Goal: Task Accomplishment & Management: Manage account settings

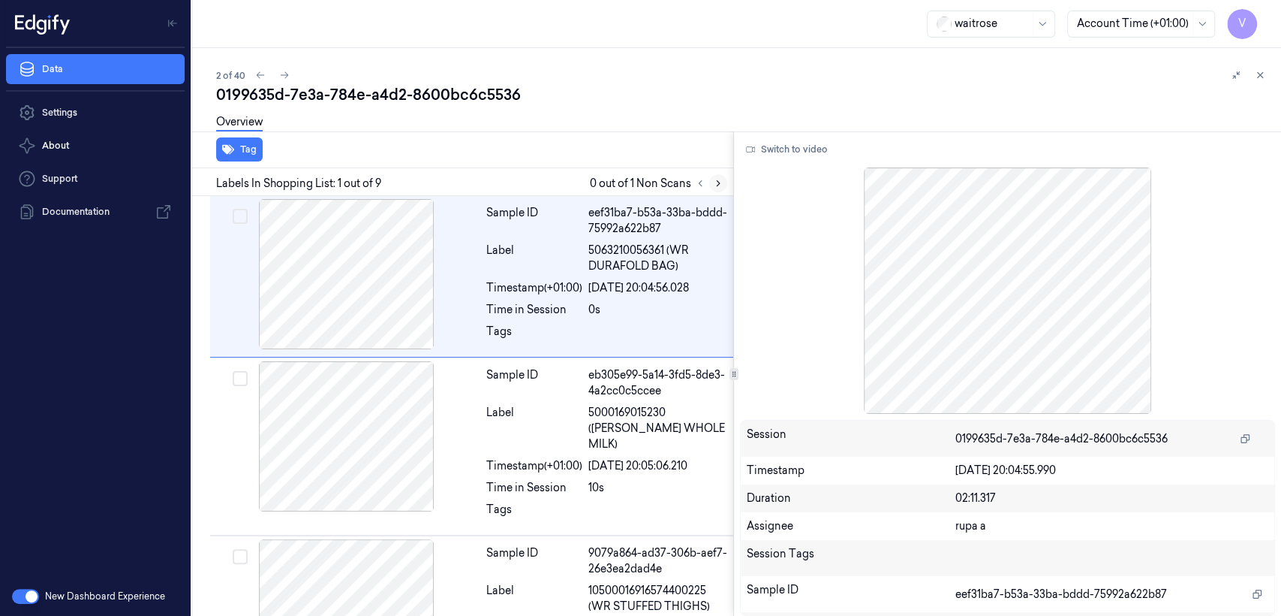
click at [720, 185] on icon at bounding box center [718, 183] width 11 height 11
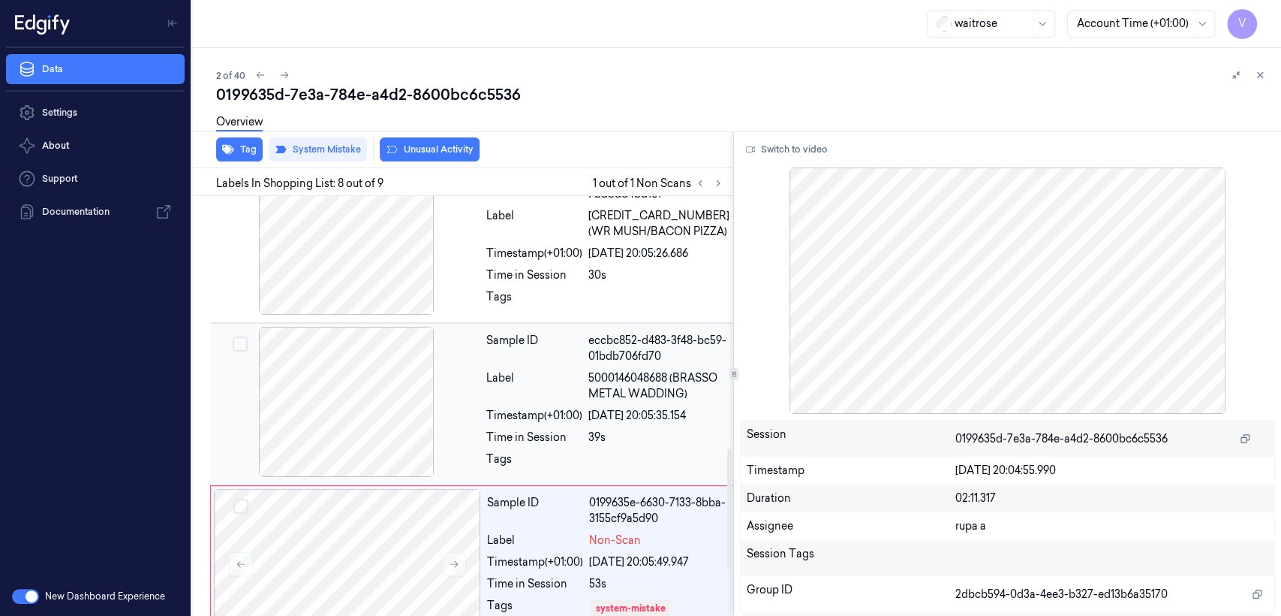
scroll to position [1043, 0]
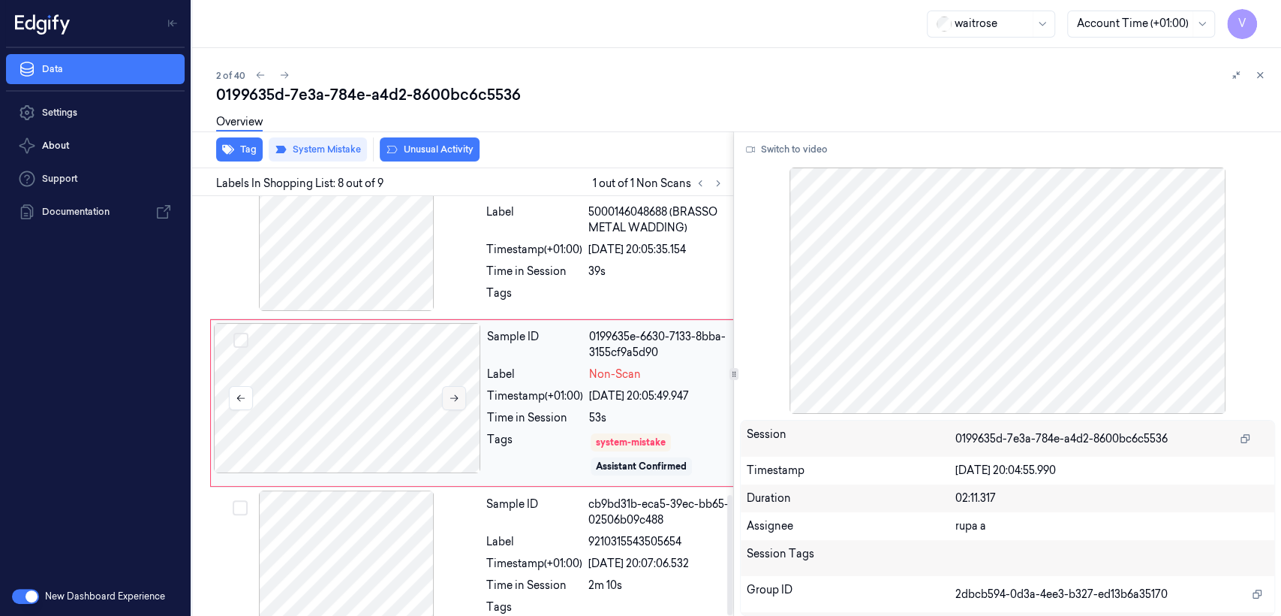
click at [450, 393] on icon at bounding box center [454, 398] width 11 height 11
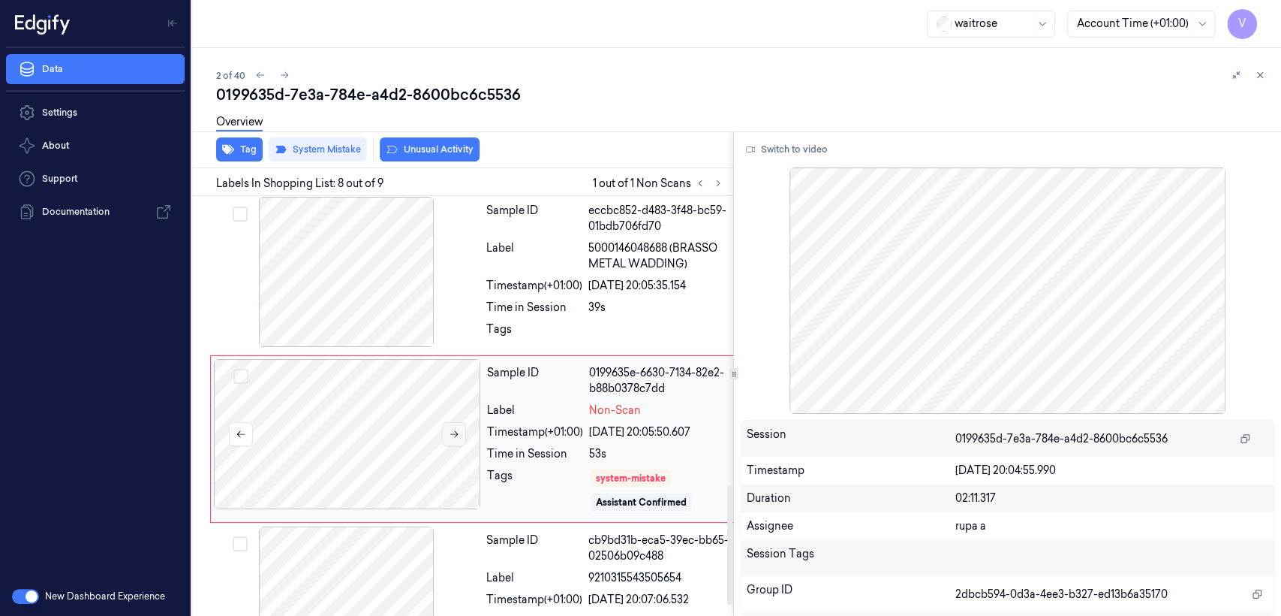
click at [450, 367] on div at bounding box center [347, 434] width 267 height 150
click at [458, 429] on icon at bounding box center [454, 434] width 11 height 11
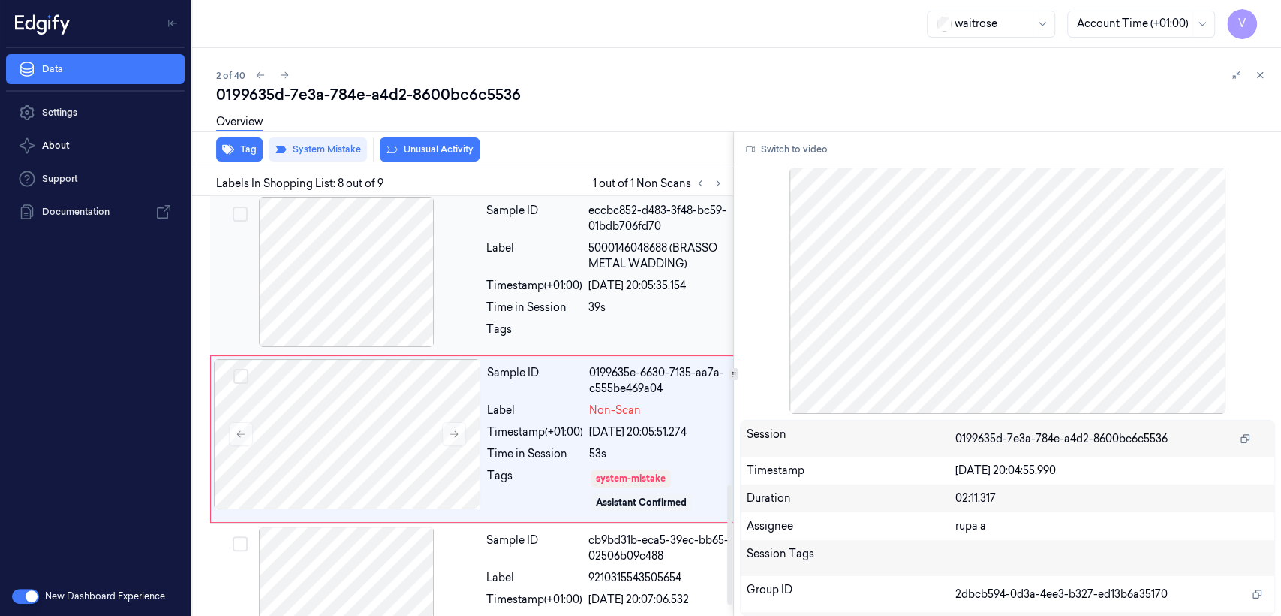
click at [378, 258] on div at bounding box center [346, 272] width 267 height 150
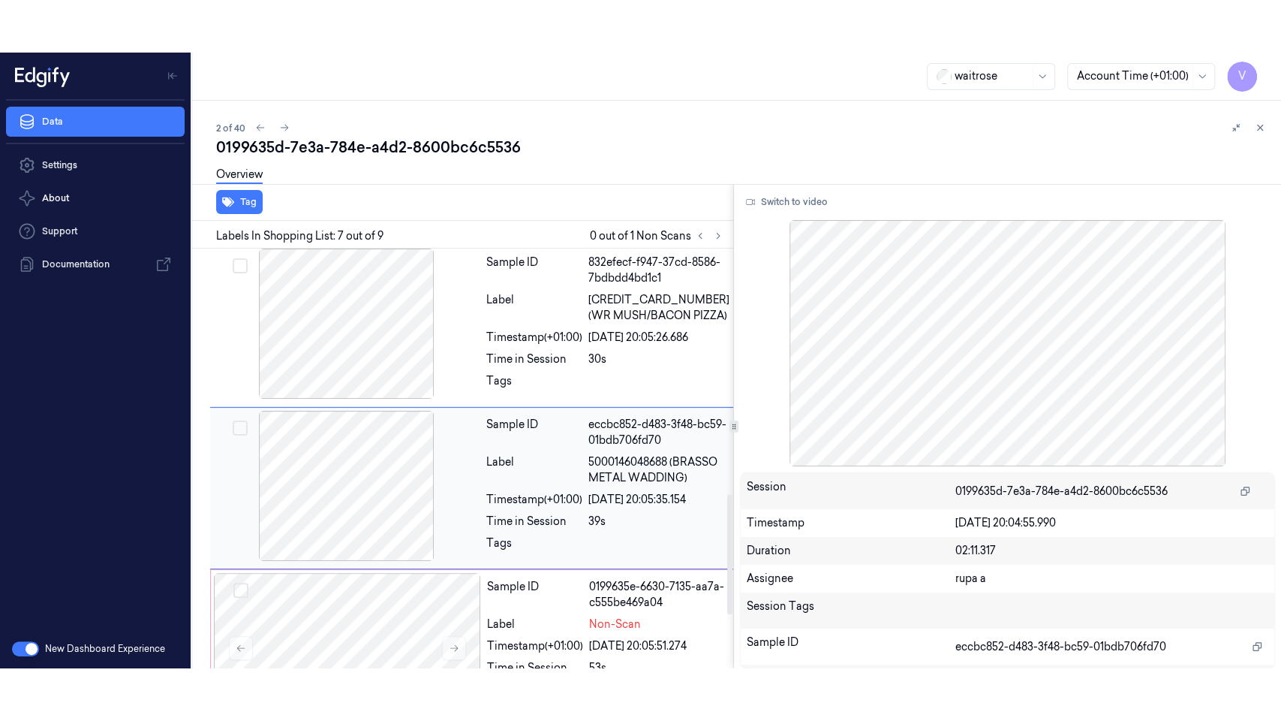
scroll to position [841, 0]
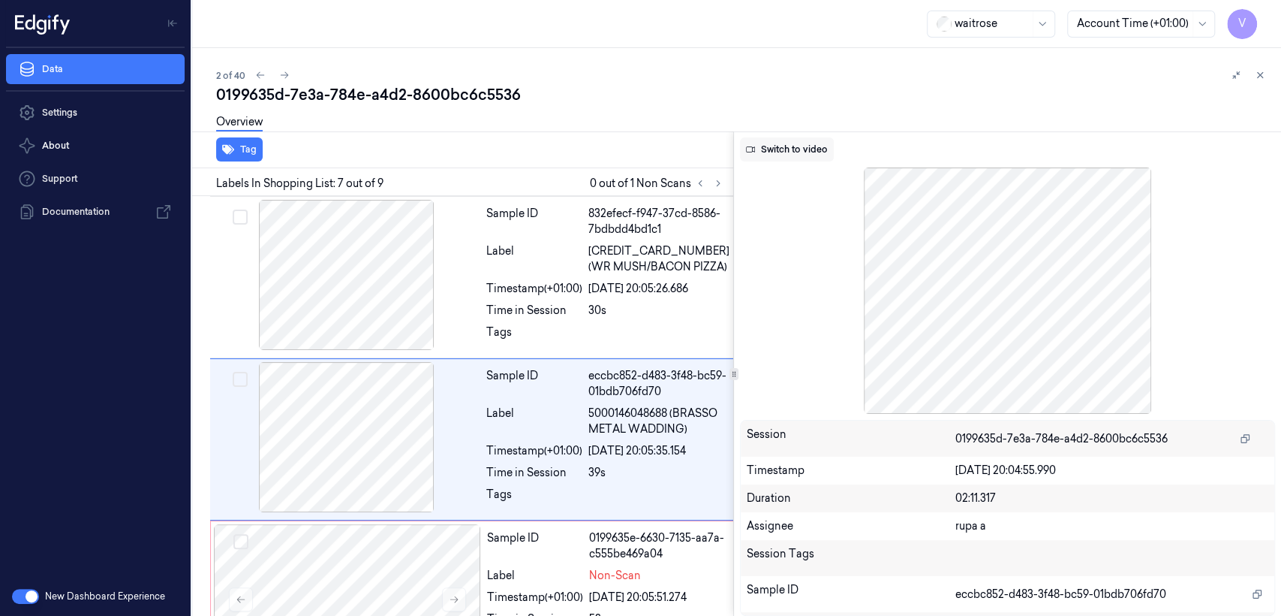
click at [802, 149] on button "Switch to video" at bounding box center [787, 149] width 94 height 24
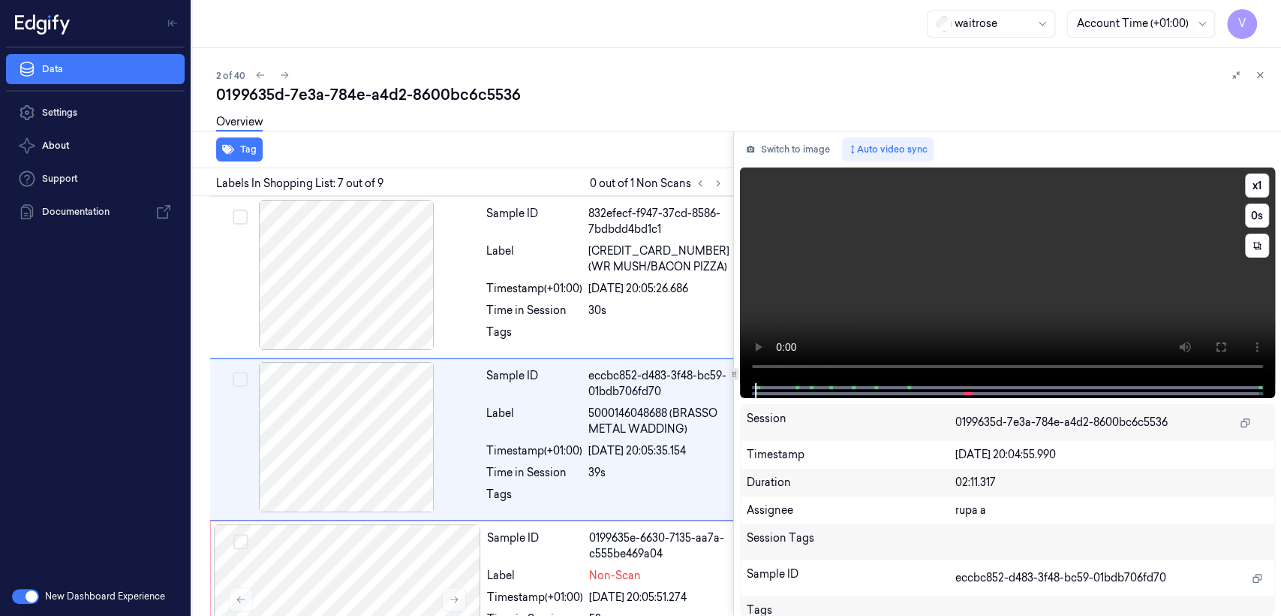
click at [922, 321] on video at bounding box center [1007, 274] width 535 height 215
click at [1225, 357] on button at bounding box center [1221, 347] width 24 height 24
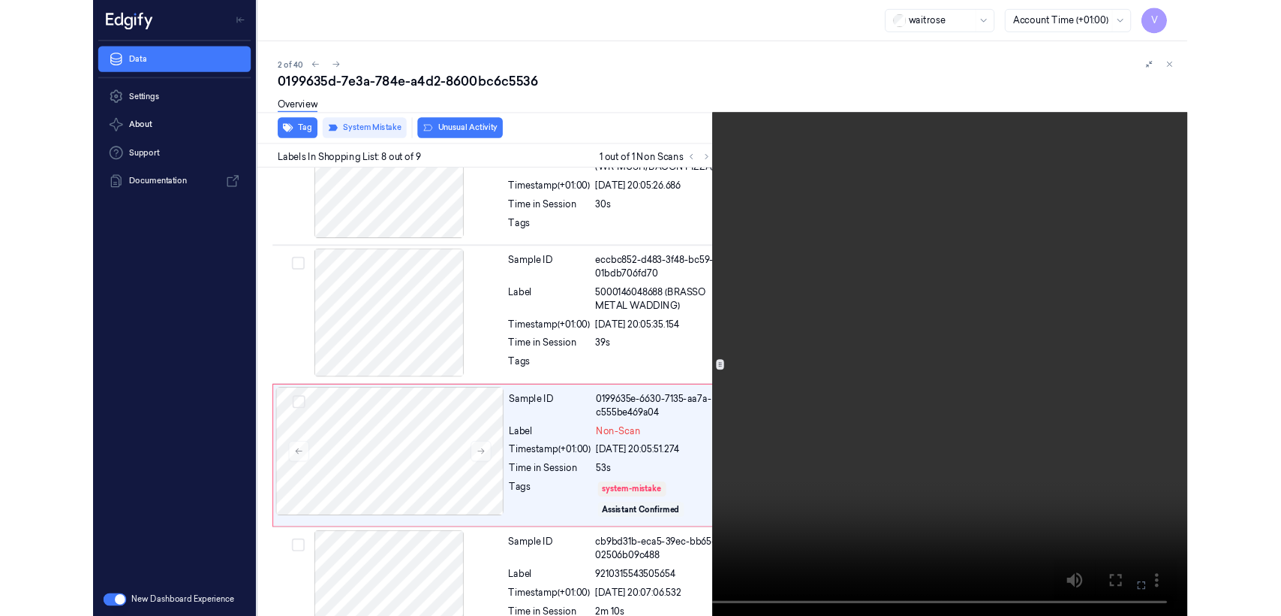
scroll to position [937, 0]
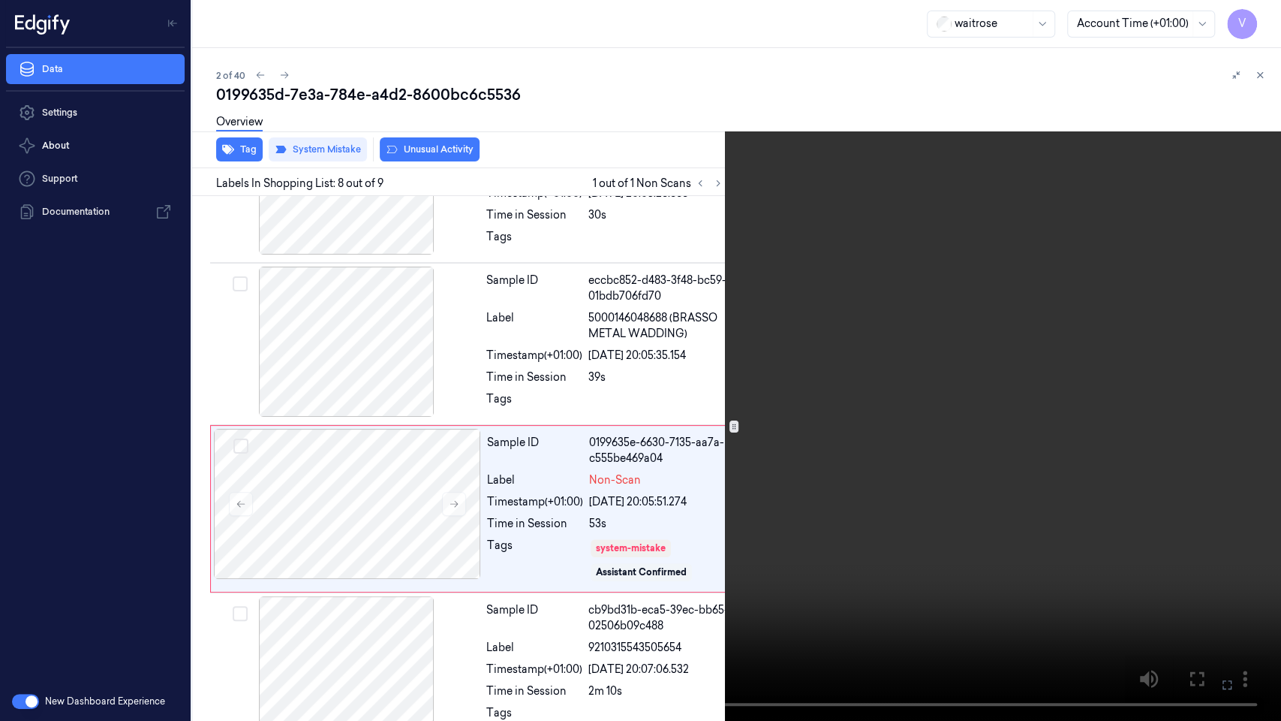
click at [74, 615] on video at bounding box center [640, 360] width 1281 height 721
click at [431, 420] on video at bounding box center [640, 360] width 1281 height 721
click at [0, 0] on button at bounding box center [0, 0] width 0 height 0
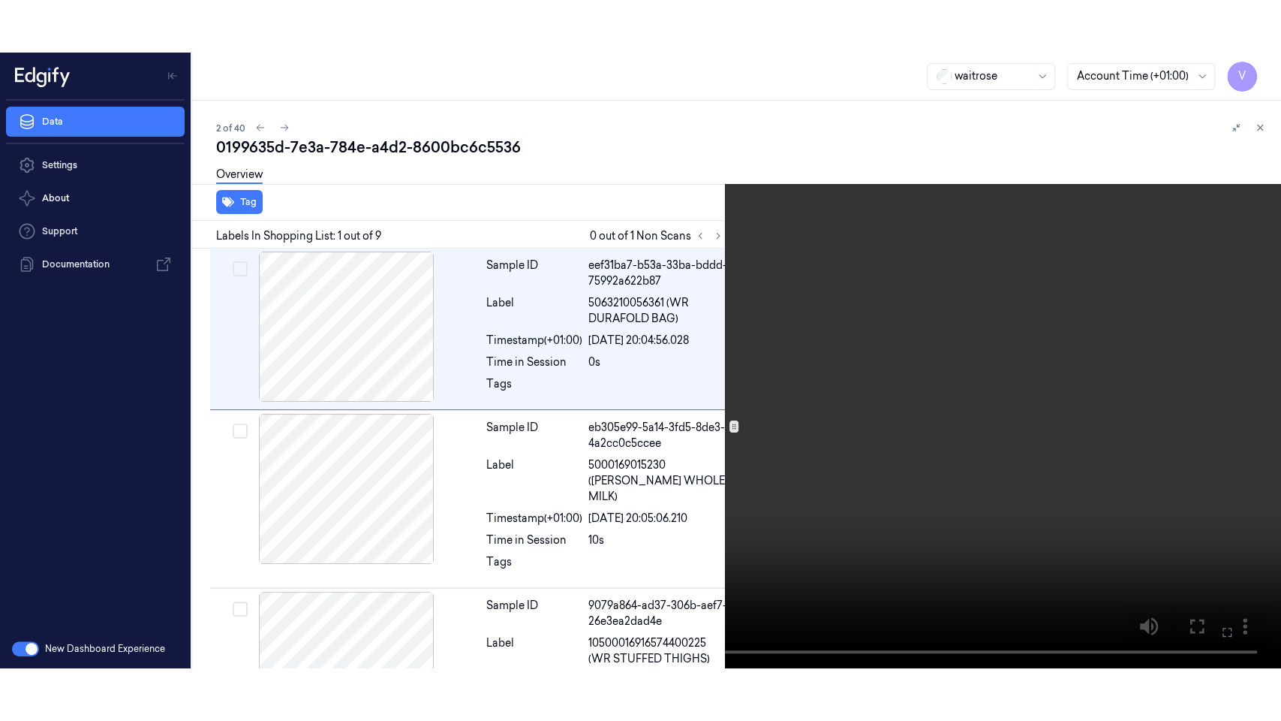
scroll to position [0, 0]
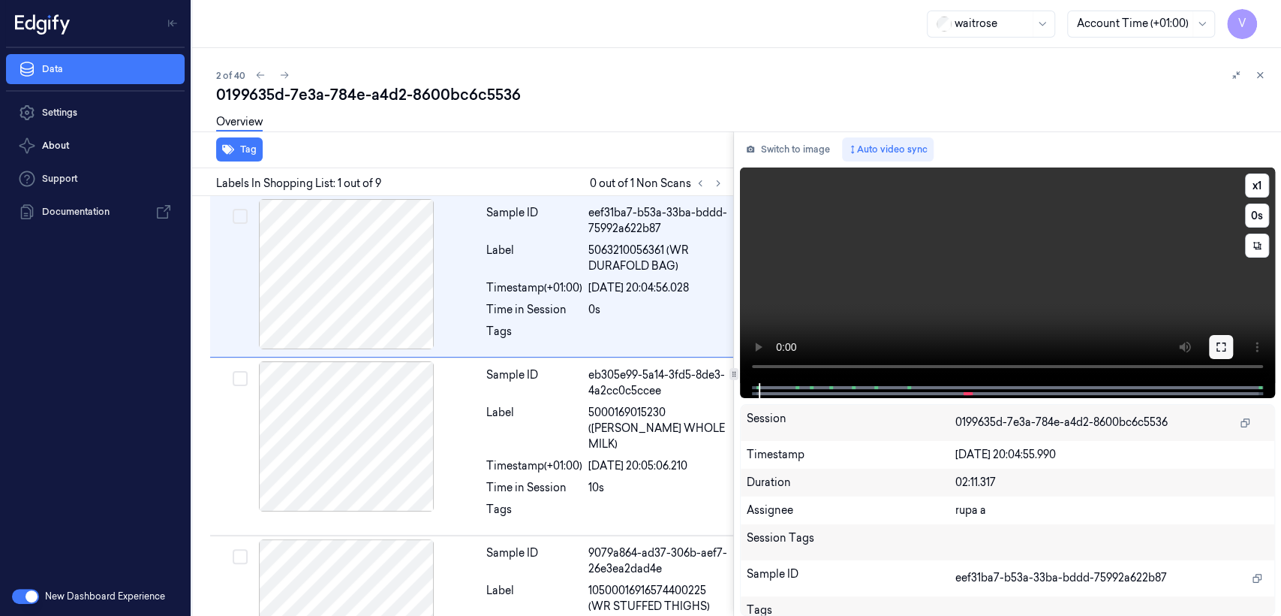
click at [1232, 350] on button at bounding box center [1221, 347] width 24 height 24
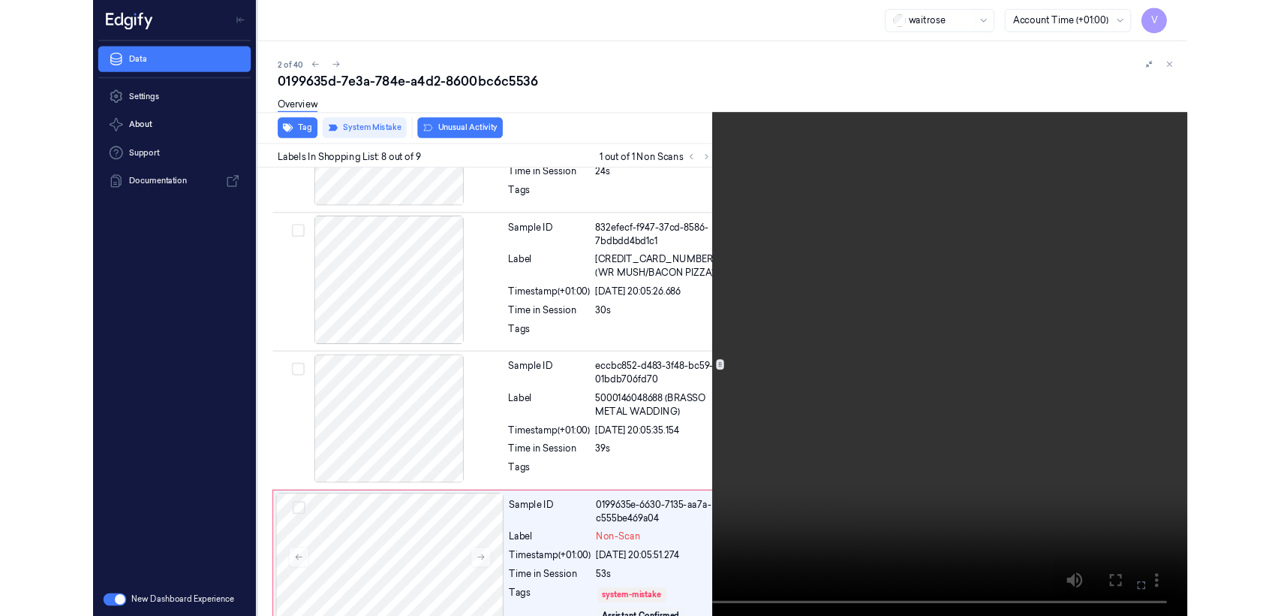
scroll to position [937, 0]
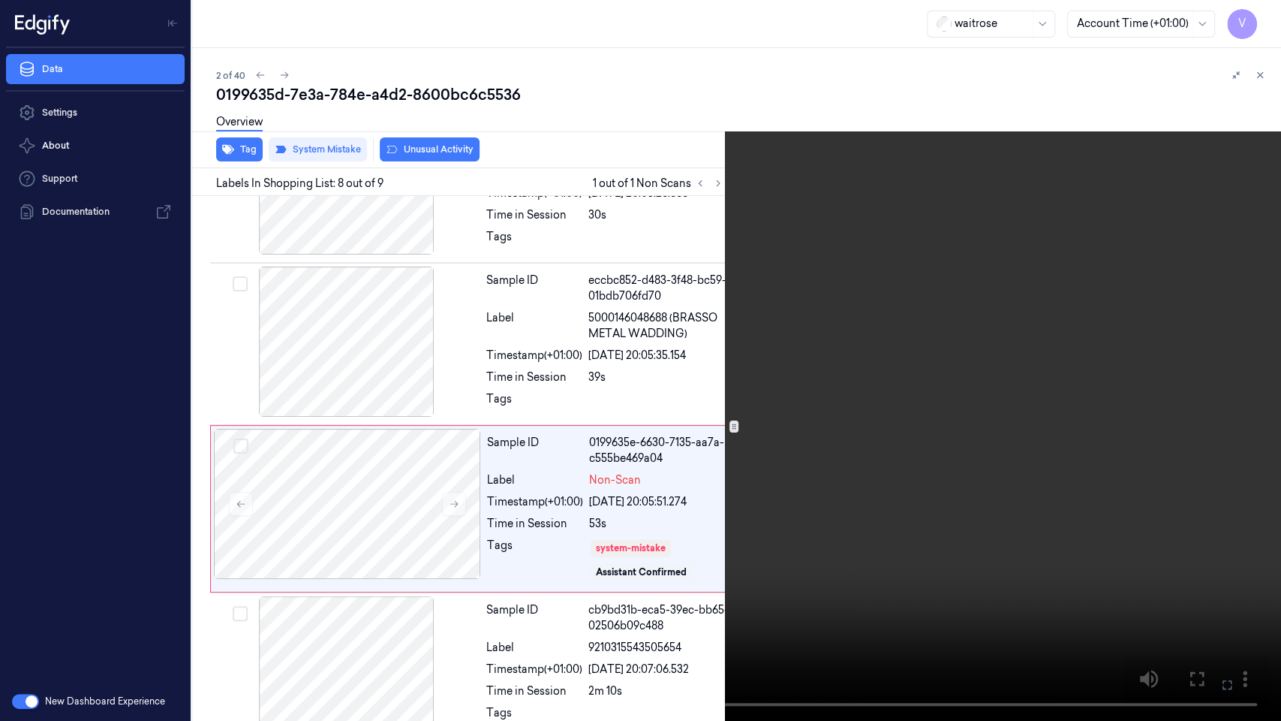
click at [898, 263] on video at bounding box center [640, 360] width 1281 height 721
click at [0, 0] on icon at bounding box center [0, 0] width 0 height 0
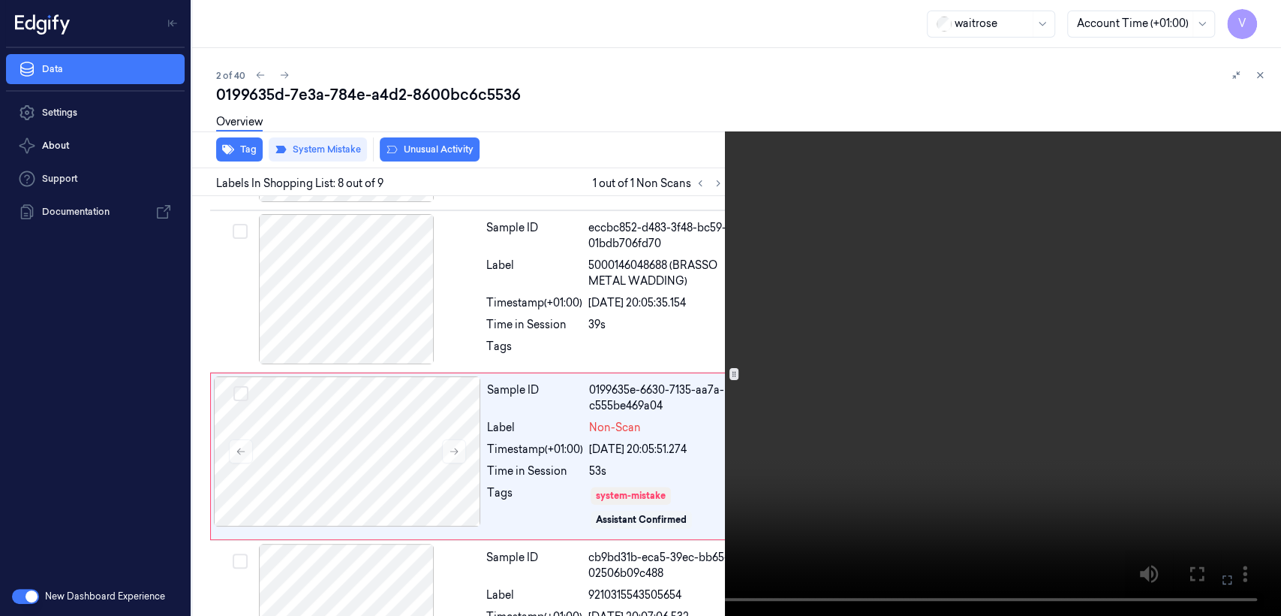
scroll to position [1016, 0]
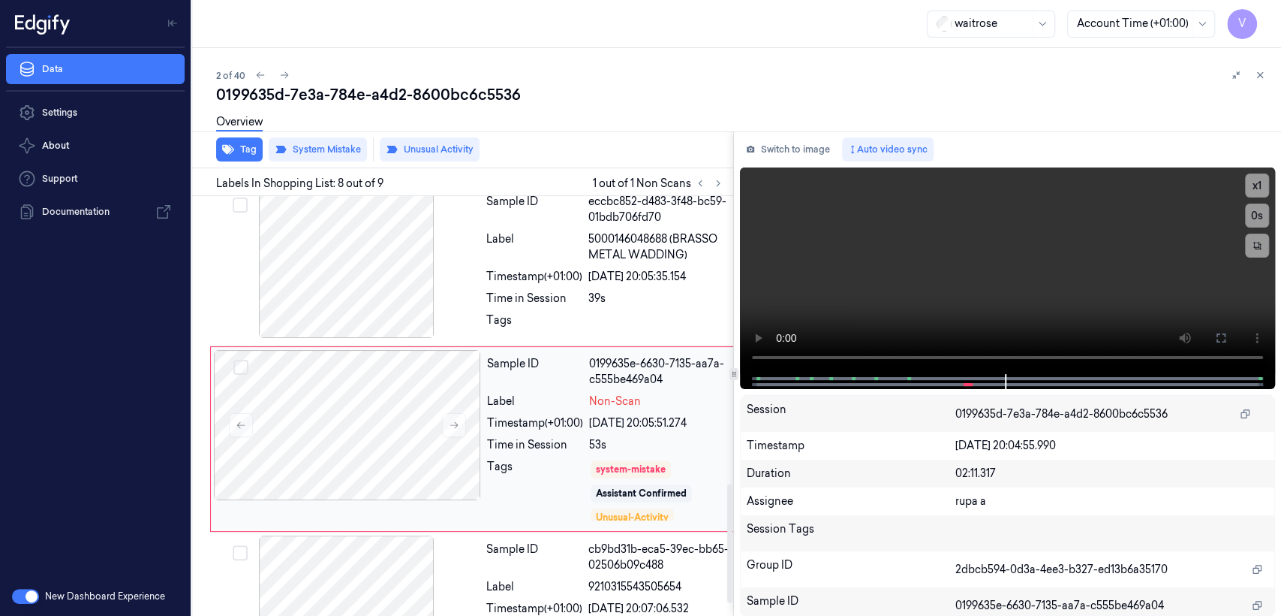
drag, startPoint x: 594, startPoint y: 482, endPoint x: 669, endPoint y: 489, distance: 75.4
click at [669, 489] on div "Sample ID 0199635e-6630-7135-aa7a-c555be469a04 Label Non-Scan Timestamp (+01:00…" at bounding box center [608, 439] width 254 height 178
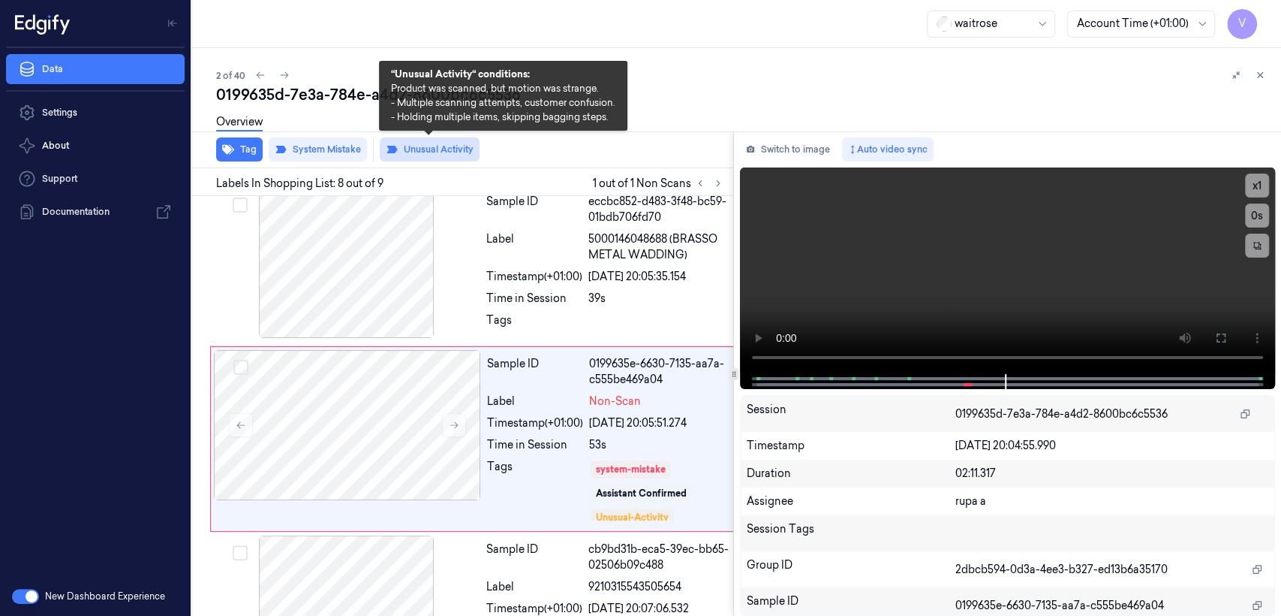
drag, startPoint x: 454, startPoint y: 156, endPoint x: 401, endPoint y: 150, distance: 53.6
click at [401, 150] on button "Unusual Activity" at bounding box center [430, 149] width 100 height 24
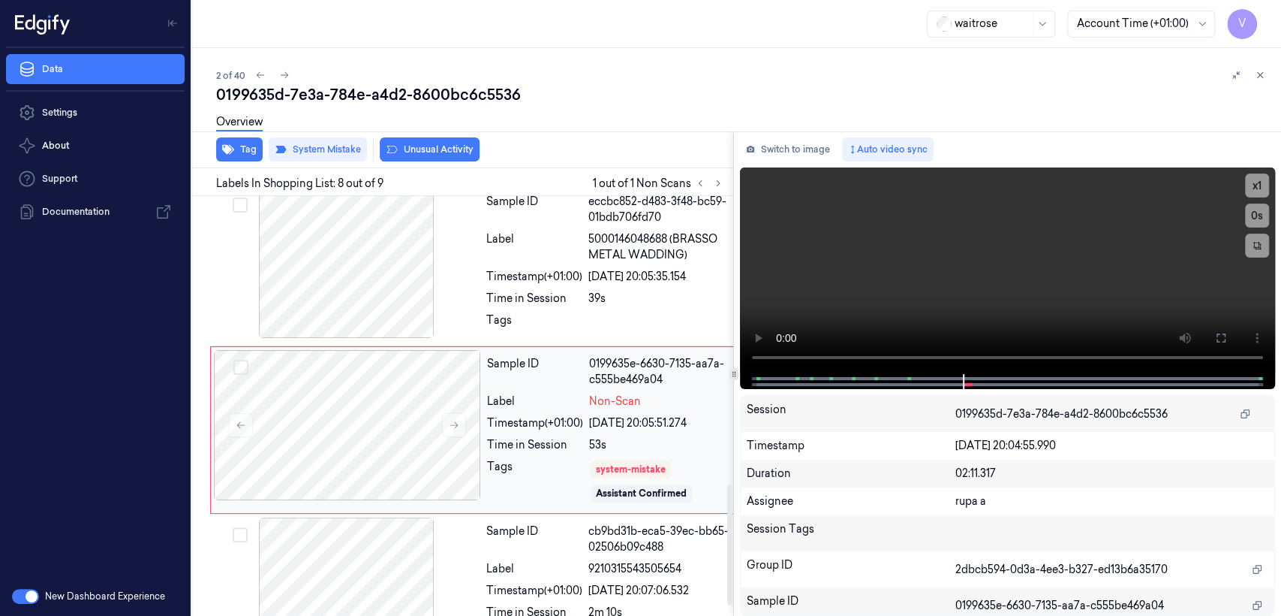
scroll to position [1007, 0]
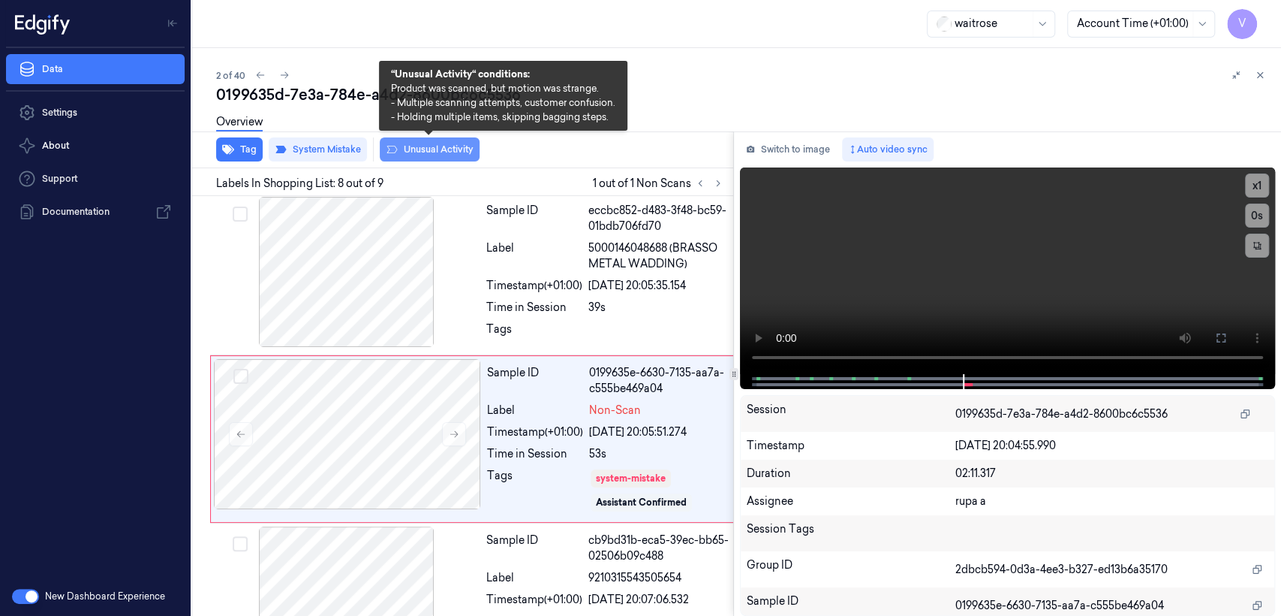
click at [451, 143] on button "Unusual Activity" at bounding box center [430, 149] width 100 height 24
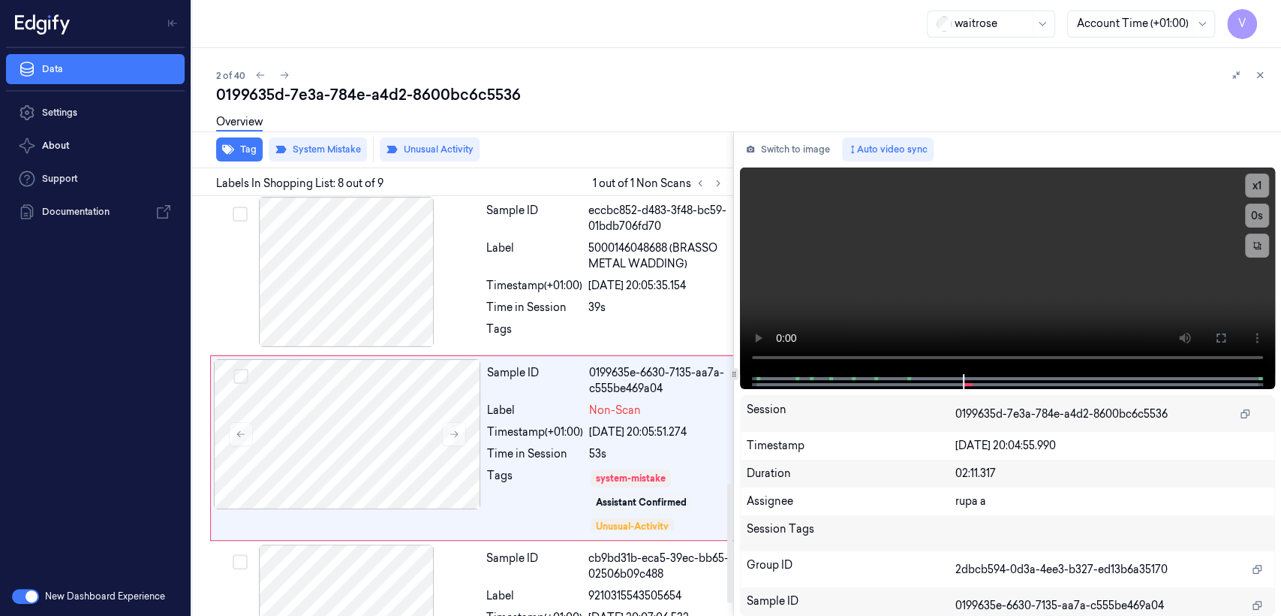
scroll to position [1016, 0]
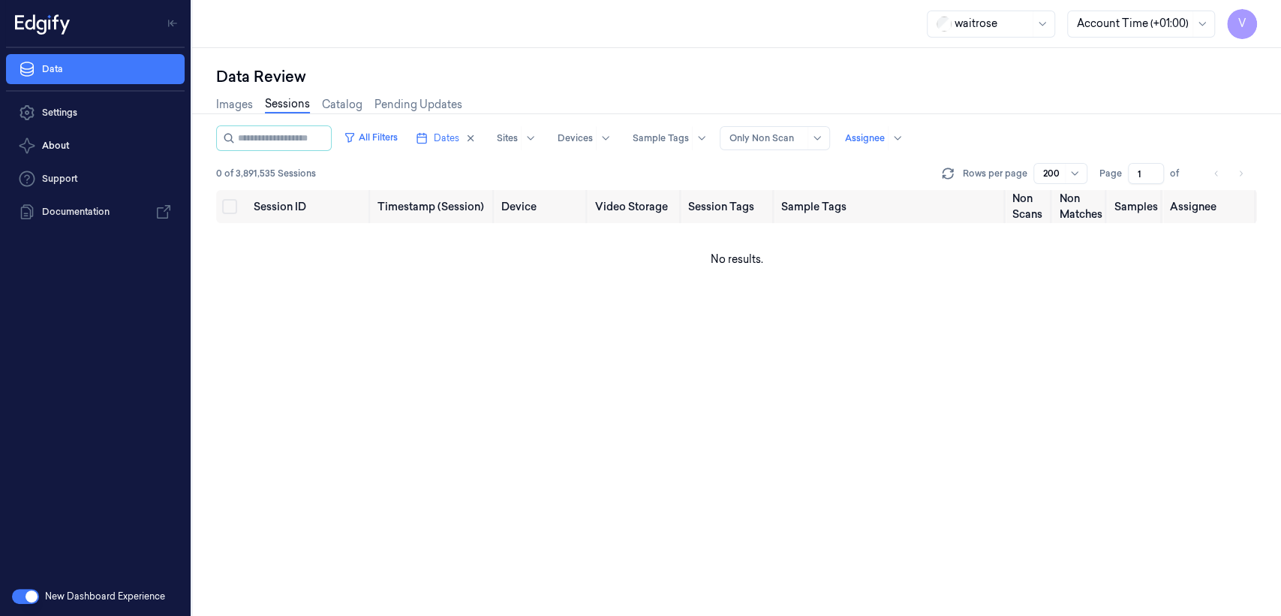
click at [267, 107] on link "Sessions" at bounding box center [287, 104] width 45 height 17
click at [576, 140] on div at bounding box center [558, 138] width 35 height 14
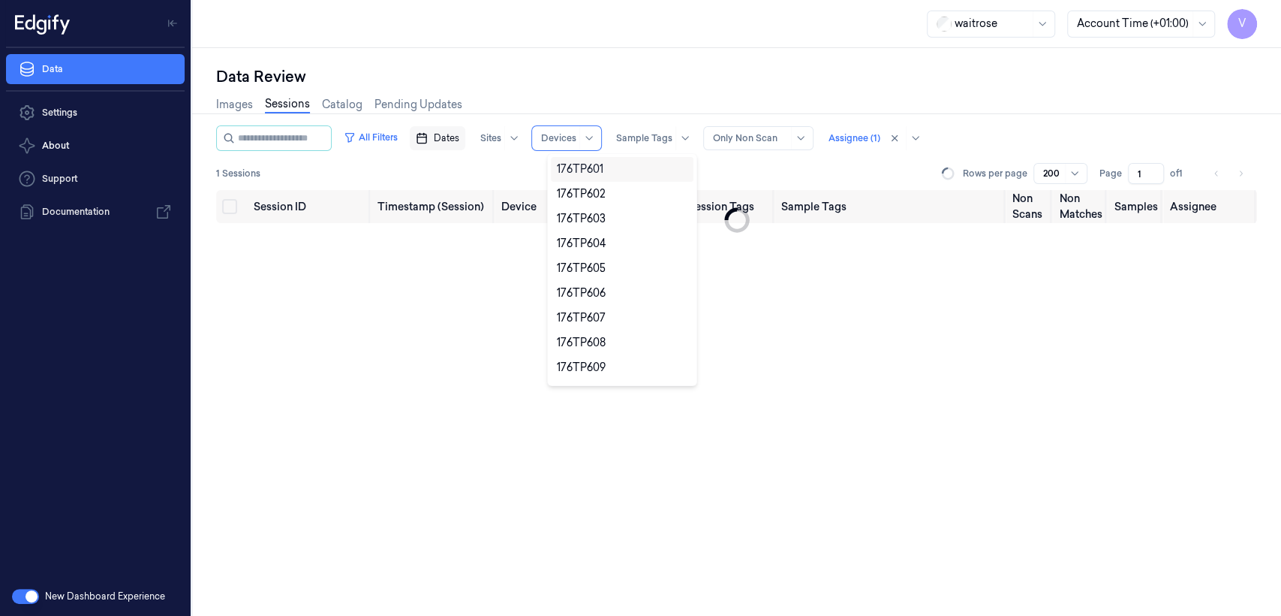
click at [459, 143] on span "Dates" at bounding box center [447, 138] width 26 height 14
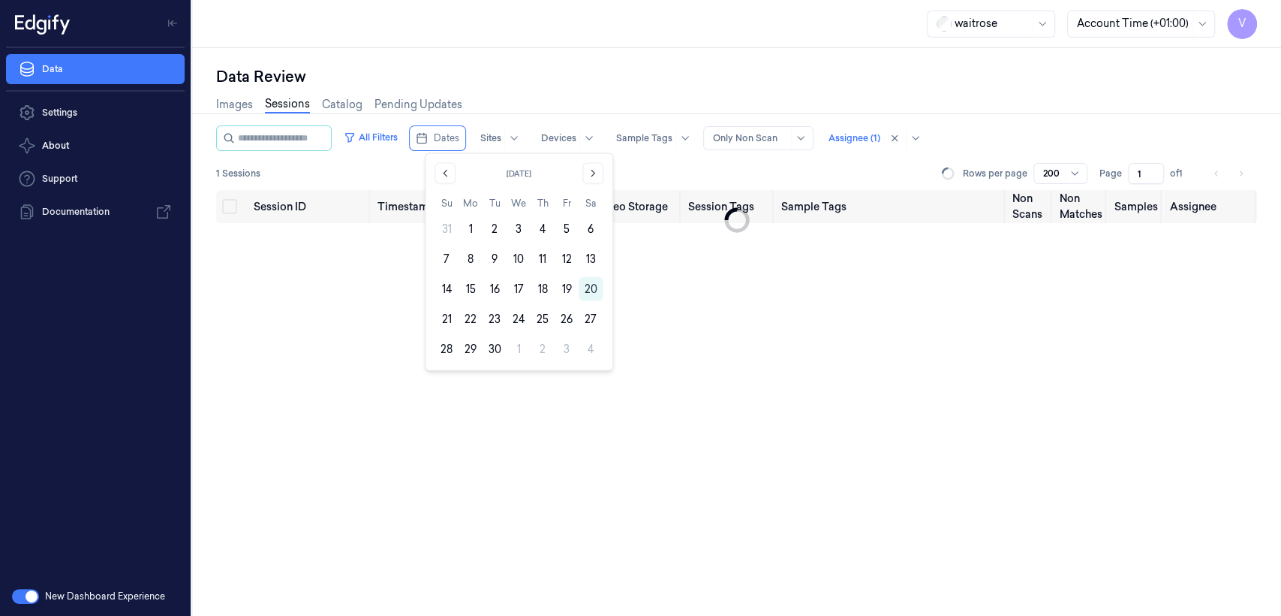
click at [473, 80] on div "Data Review" at bounding box center [736, 76] width 1041 height 21
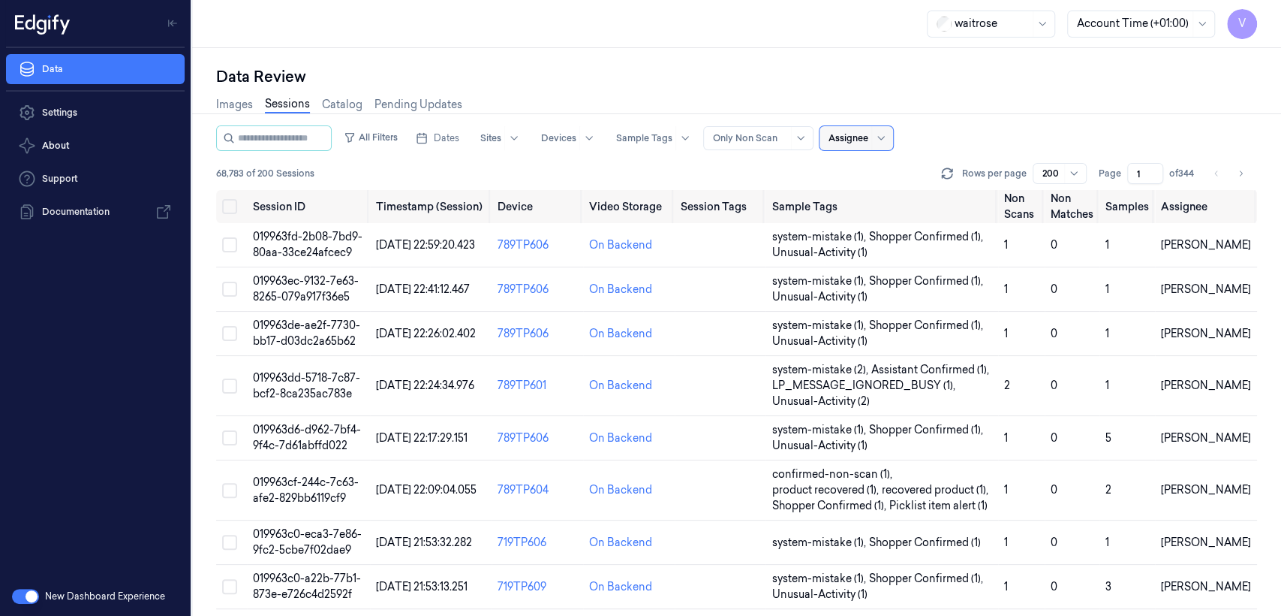
click at [35, 598] on button "button" at bounding box center [25, 595] width 27 height 15
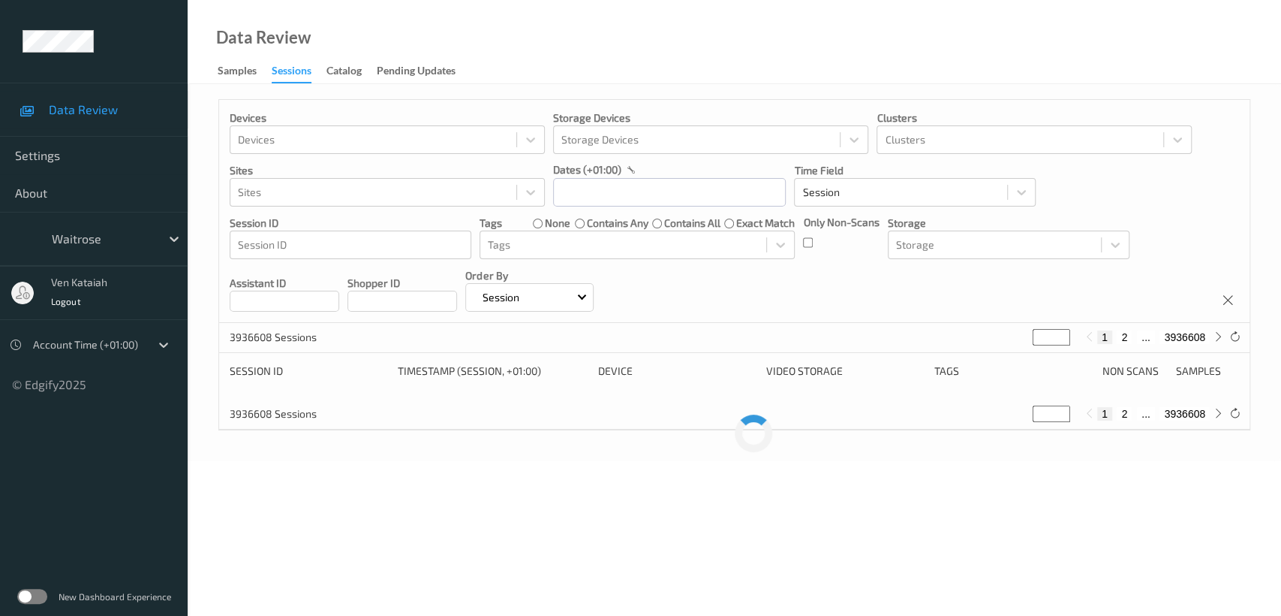
click at [73, 50] on div "Data Review Settings About waitrose ven kataiah Logout Account Time (+01:00) © …" at bounding box center [94, 196] width 188 height 392
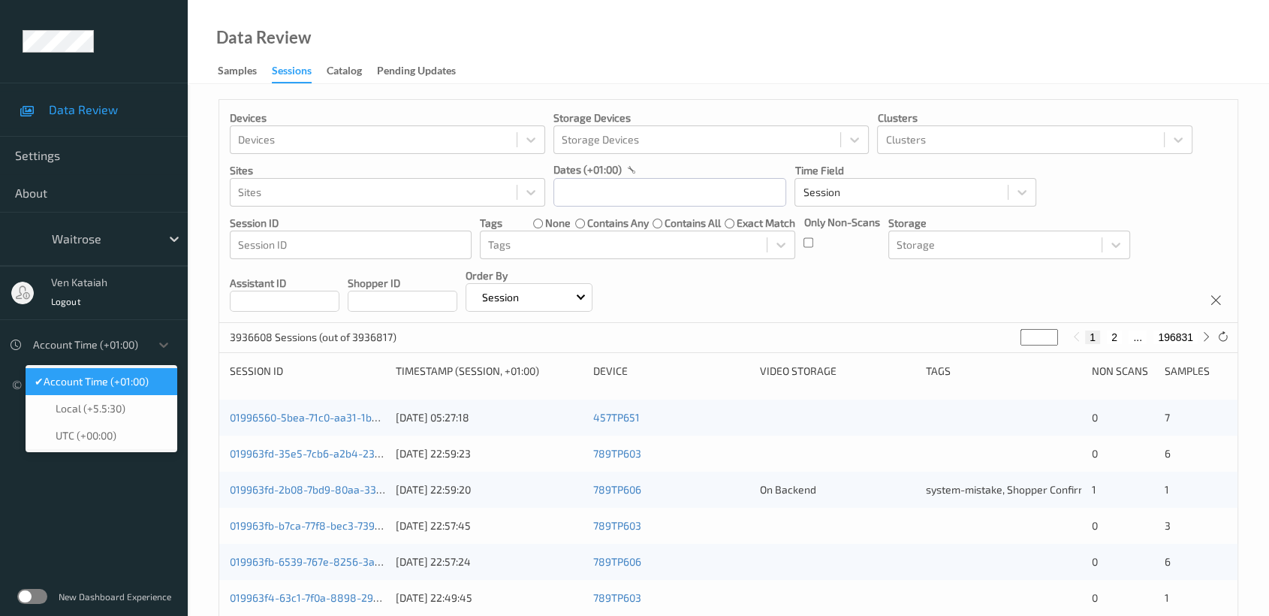
drag, startPoint x: 102, startPoint y: 346, endPoint x: 149, endPoint y: 381, distance: 59.0
click at [149, 359] on div "option Account Time (+01:00) selected, 1 of 3. 3 results available. Use Up and …" at bounding box center [102, 344] width 152 height 29
click at [143, 388] on div "✔  Account Time (+01:00)" at bounding box center [102, 381] width 152 height 27
click at [146, 345] on div "Account Time (+01:00)" at bounding box center [88, 345] width 125 height 24
click at [146, 385] on span "Account Time (+01:00)" at bounding box center [96, 381] width 105 height 15
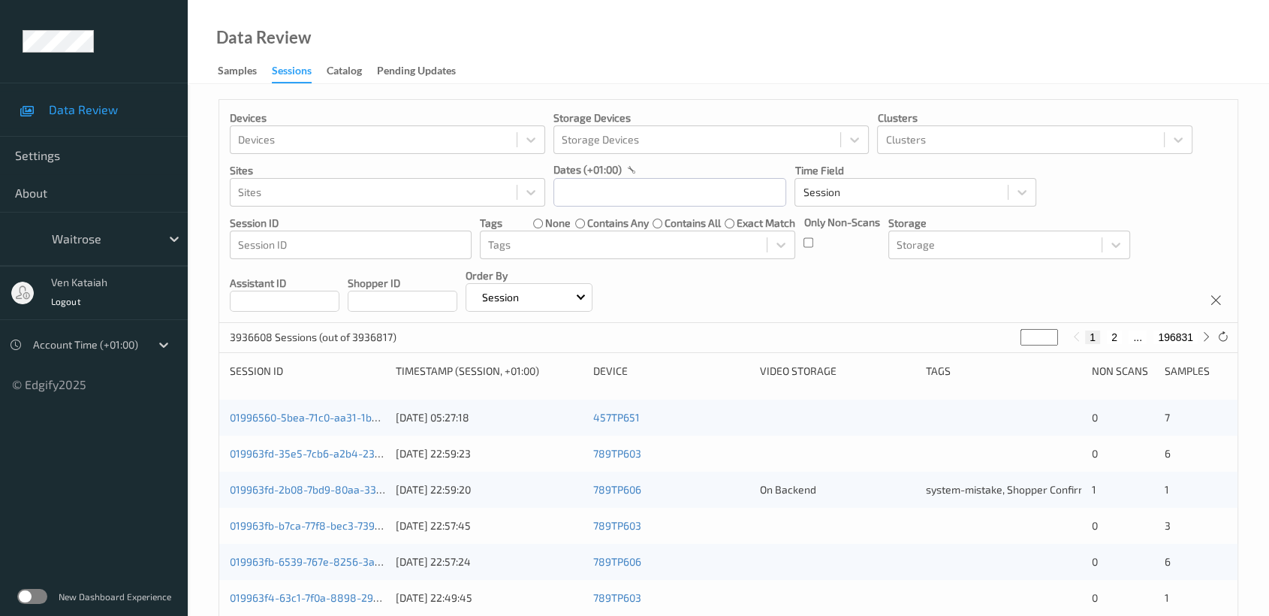
click at [23, 595] on label at bounding box center [32, 595] width 30 height 15
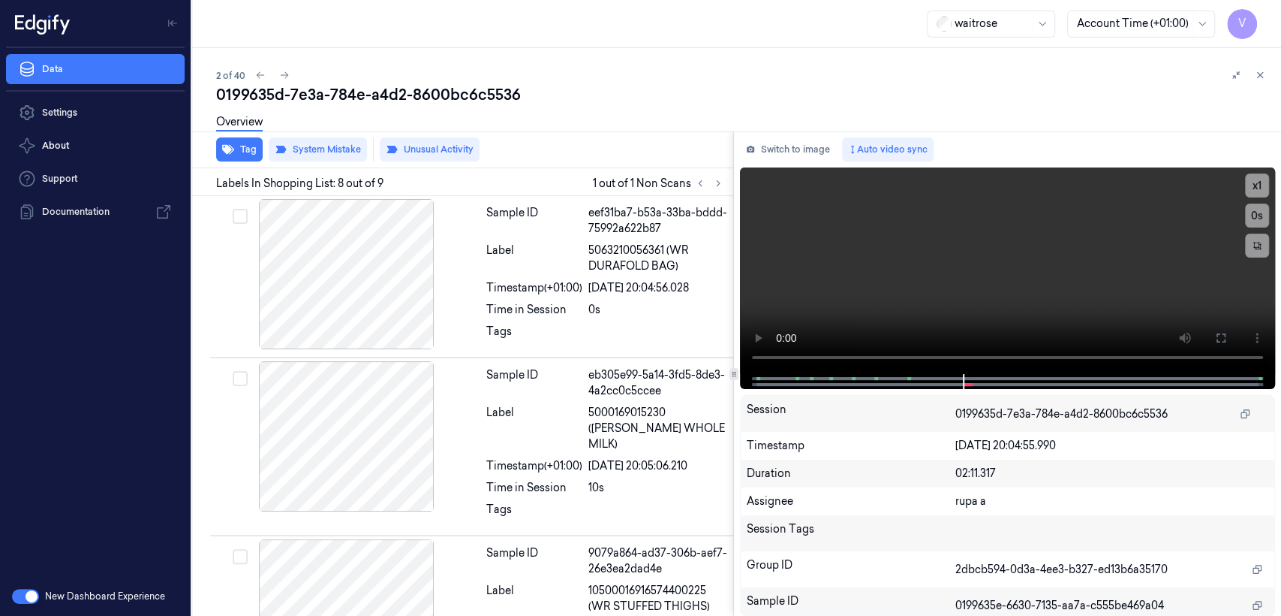
scroll to position [1016, 0]
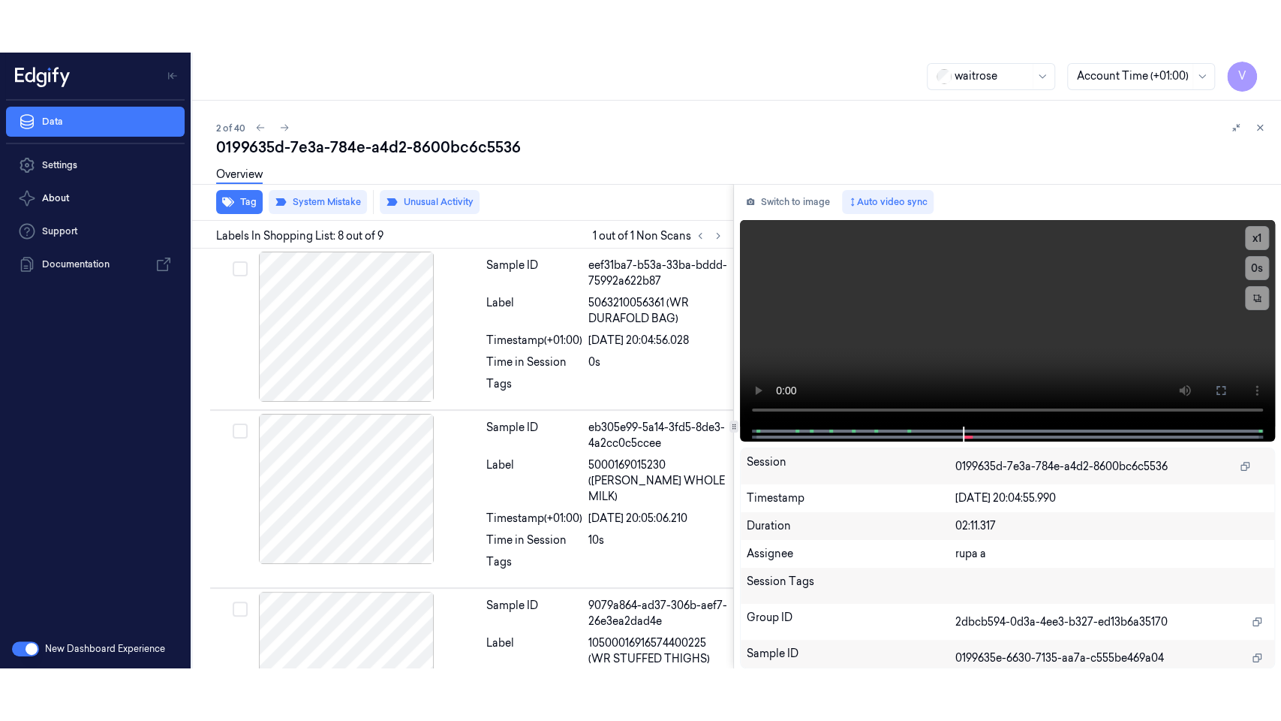
scroll to position [1016, 0]
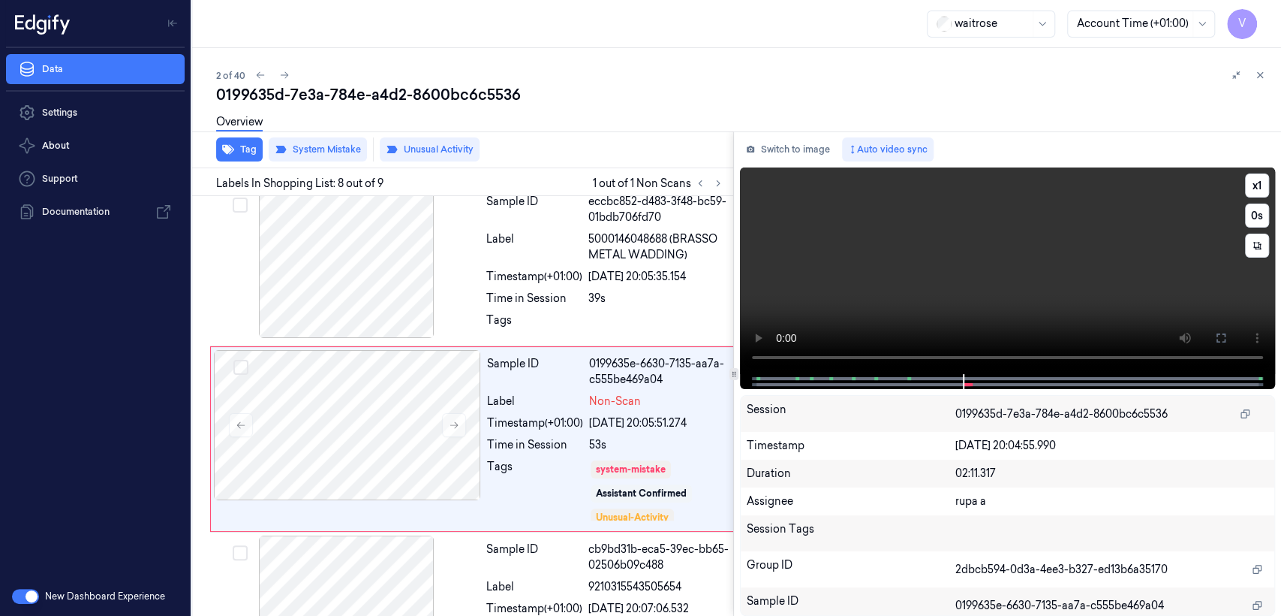
click at [1091, 236] on video at bounding box center [1007, 270] width 535 height 206
click at [1219, 340] on icon at bounding box center [1221, 338] width 12 height 12
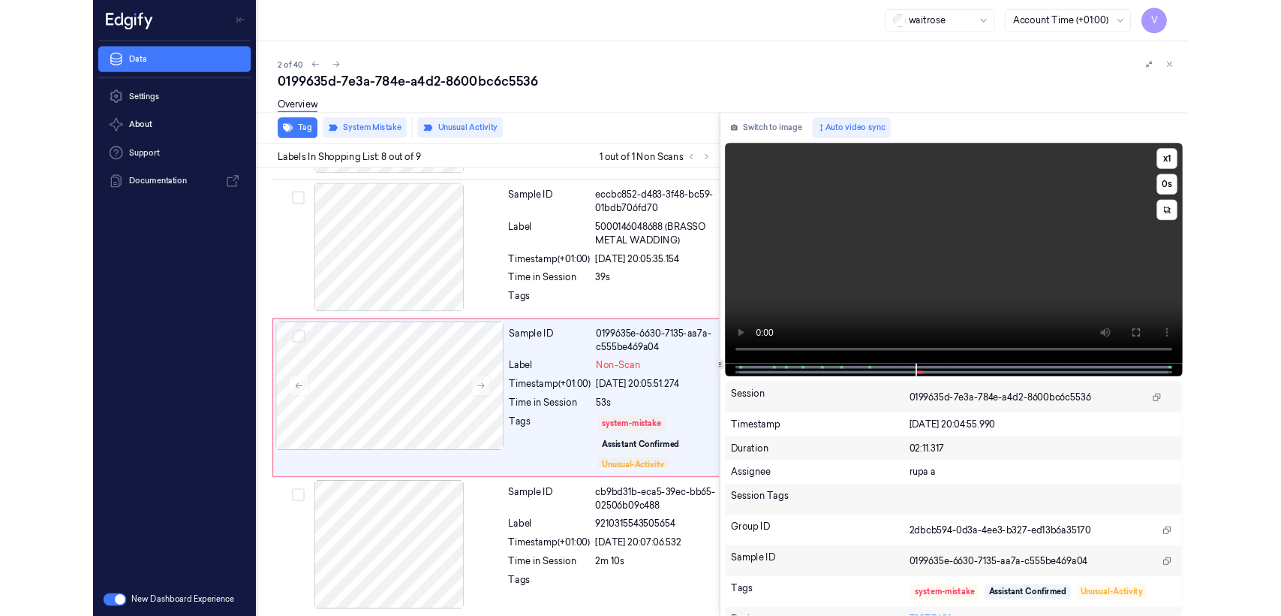
scroll to position [956, 0]
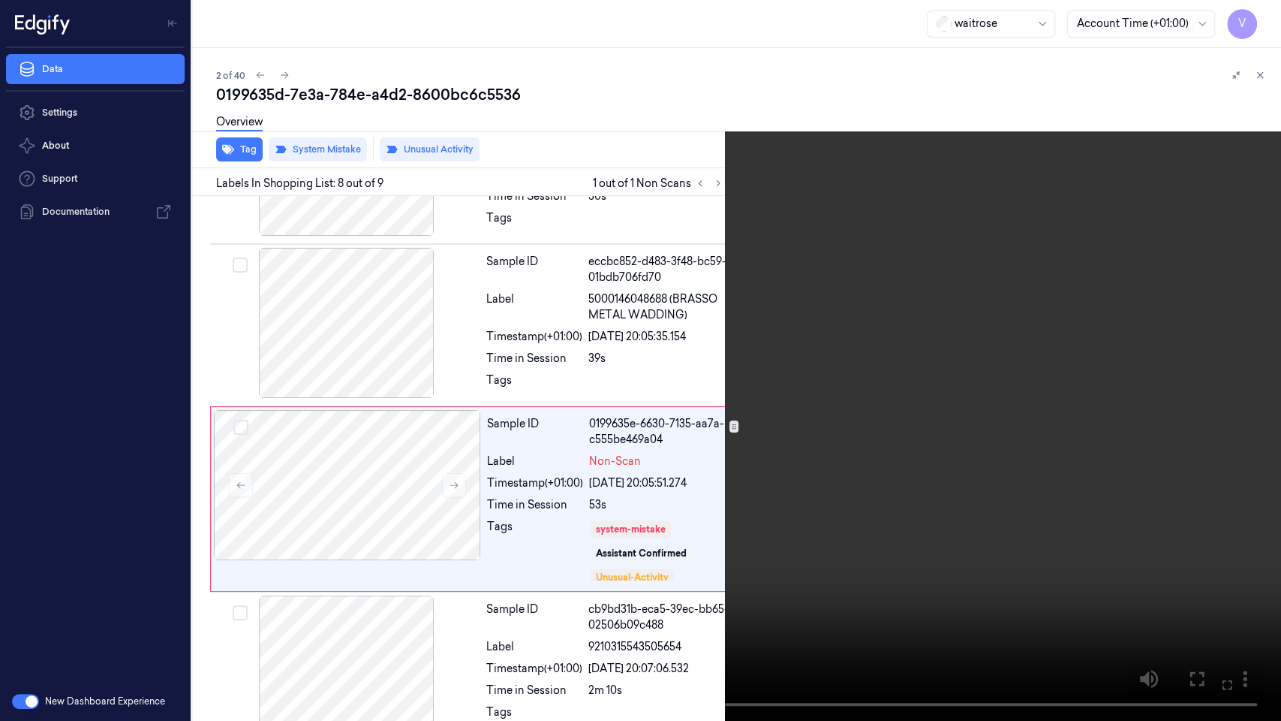
click at [676, 390] on video at bounding box center [640, 360] width 1281 height 721
click at [802, 309] on video at bounding box center [640, 360] width 1281 height 721
click at [0, 0] on icon at bounding box center [0, 0] width 0 height 0
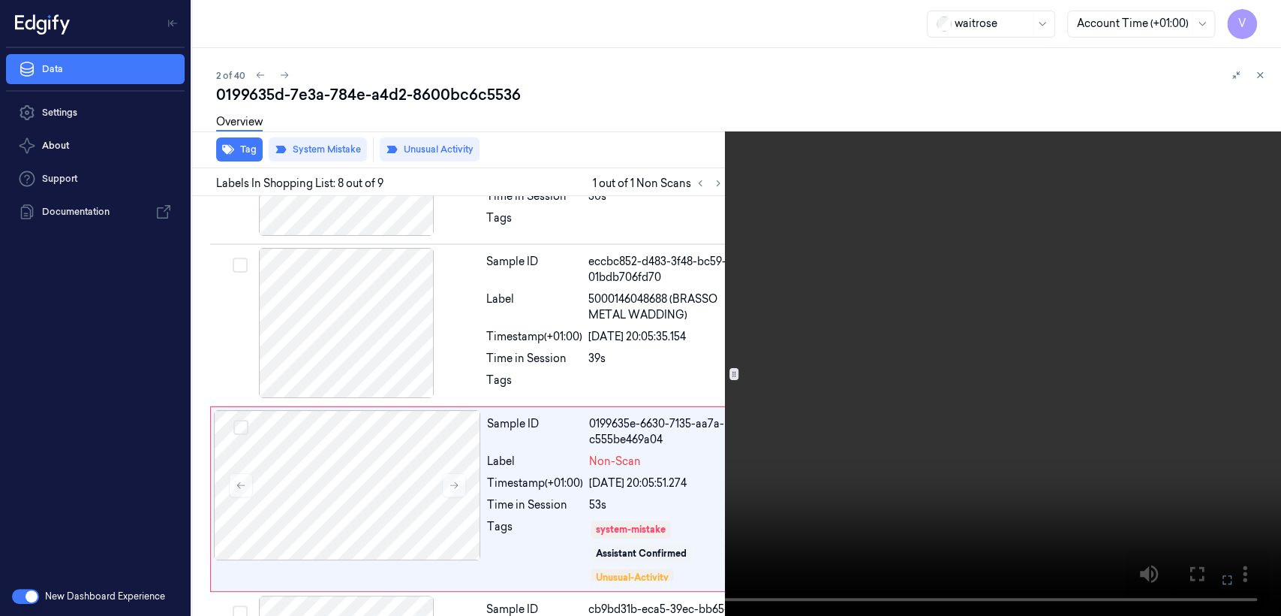
scroll to position [1016, 0]
